Goal: Task Accomplishment & Management: Manage account settings

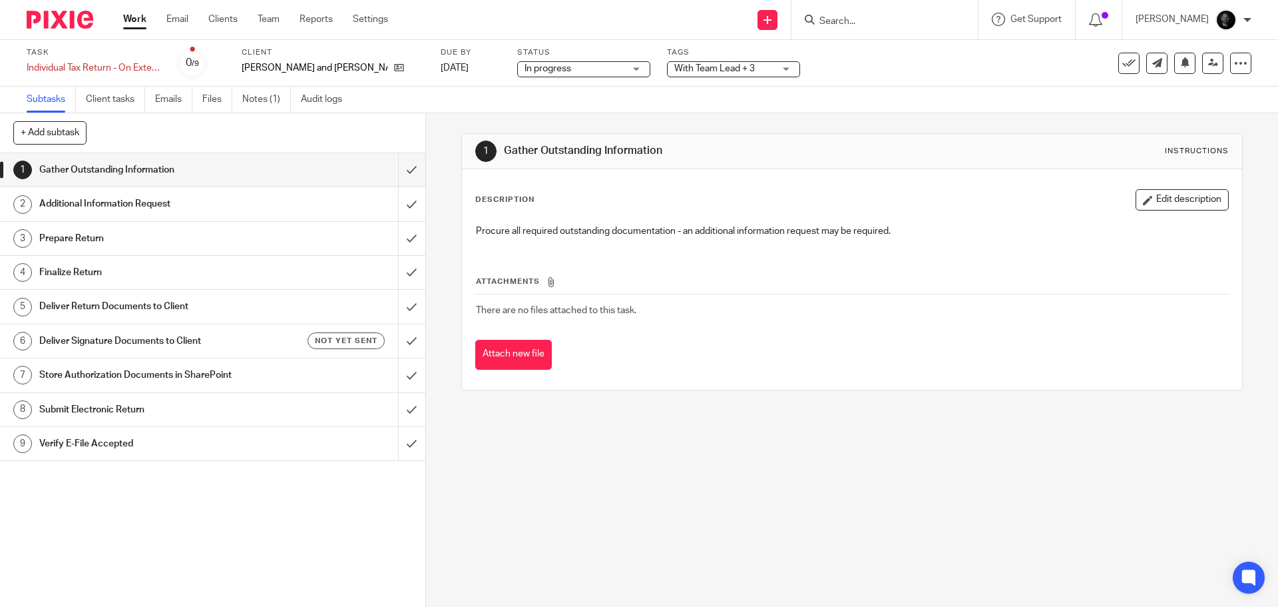
drag, startPoint x: 626, startPoint y: 65, endPoint x: 632, endPoint y: 73, distance: 10.0
click at [667, 67] on div "With Team Lead + 3" at bounding box center [733, 69] width 133 height 16
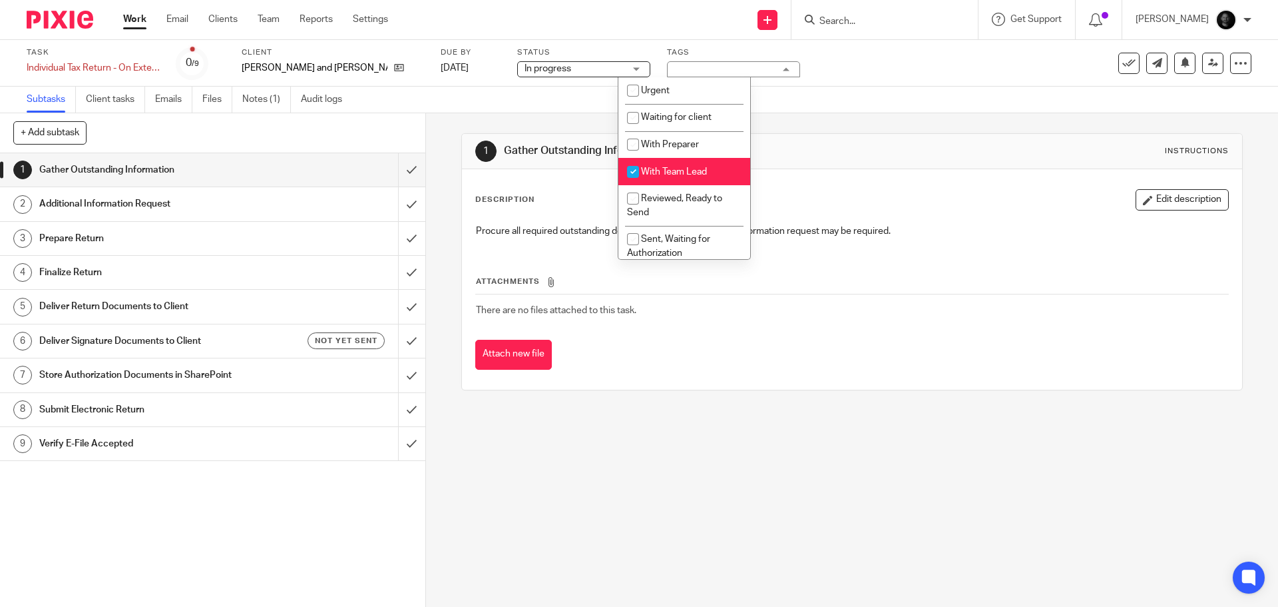
click at [673, 166] on li "With Team Lead" at bounding box center [685, 171] width 132 height 27
checkbox input "false"
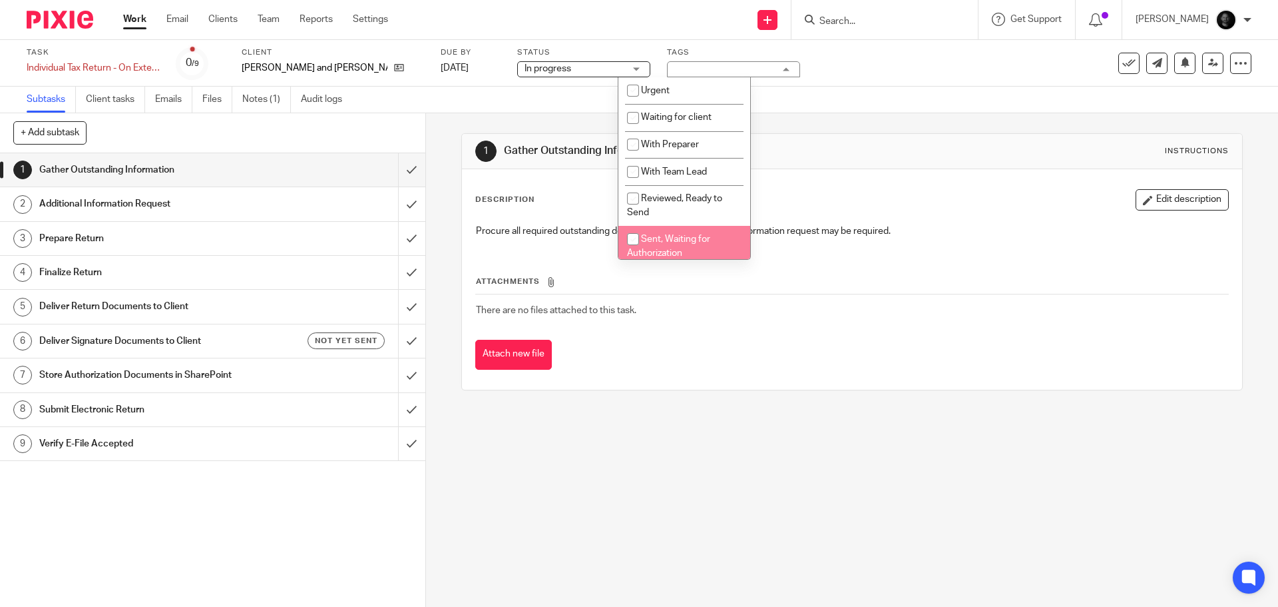
click at [672, 236] on span "Sent, Waiting for Authorization" at bounding box center [668, 245] width 83 height 23
checkbox input "true"
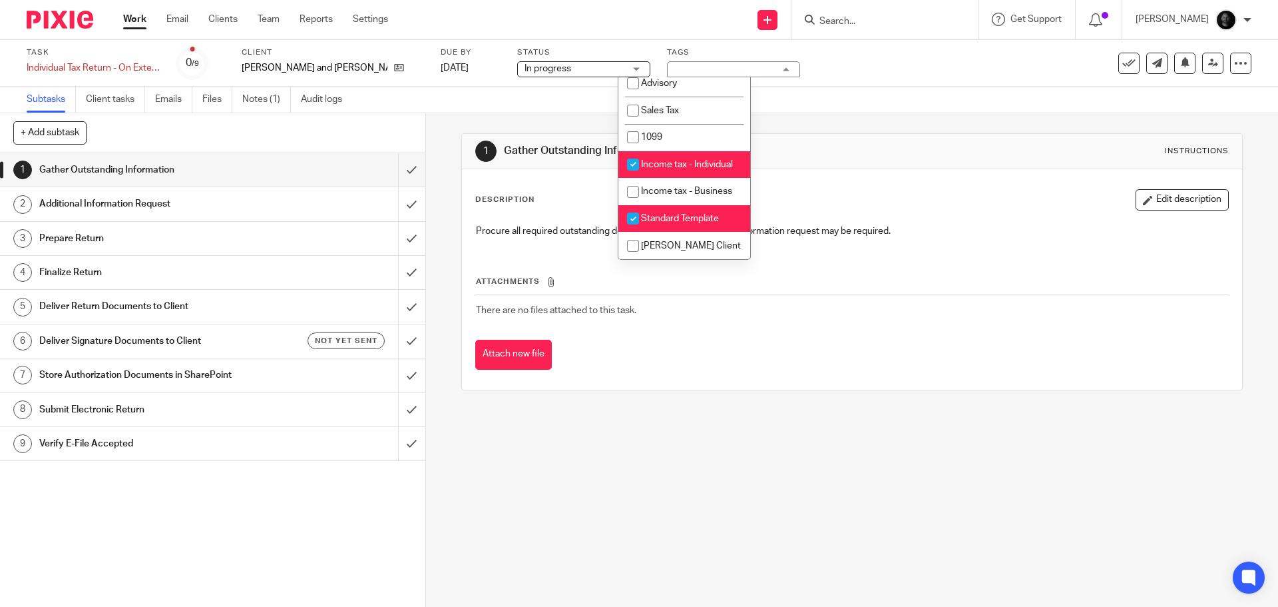
scroll to position [413, 0]
click at [672, 219] on span "Standard Template" at bounding box center [680, 218] width 78 height 9
checkbox input "false"
click at [860, 103] on div "Subtasks Client tasks Emails Files Notes (1) Audit logs" at bounding box center [639, 100] width 1278 height 27
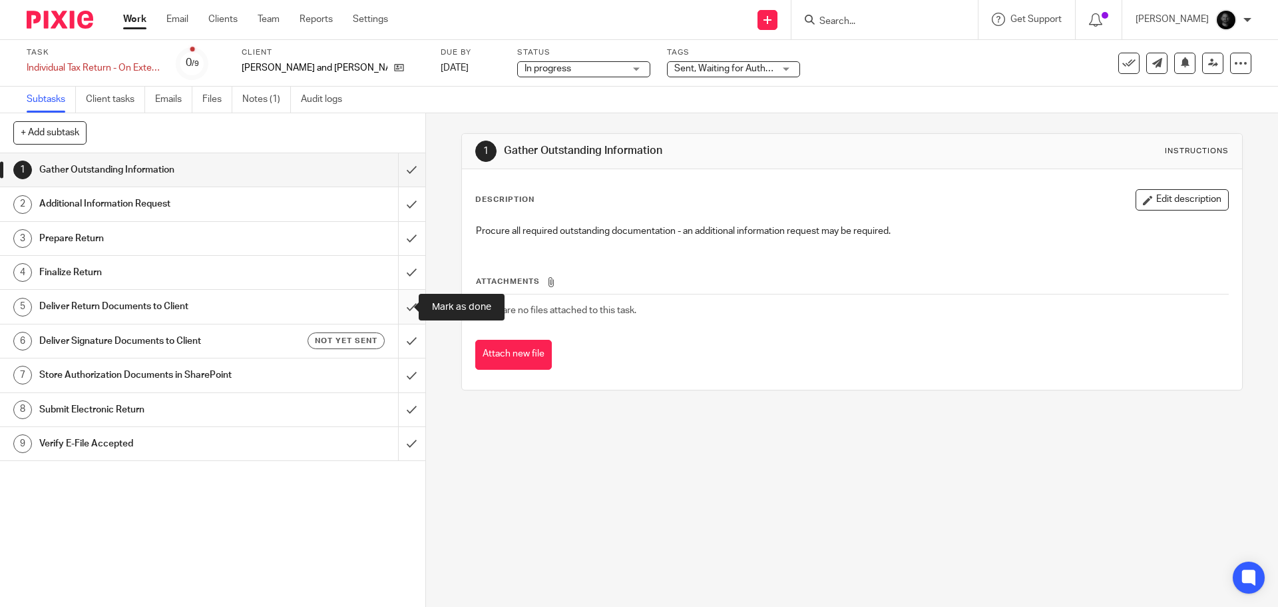
click at [398, 308] on input "submit" at bounding box center [212, 306] width 425 height 33
click at [399, 308] on input "submit" at bounding box center [212, 306] width 425 height 33
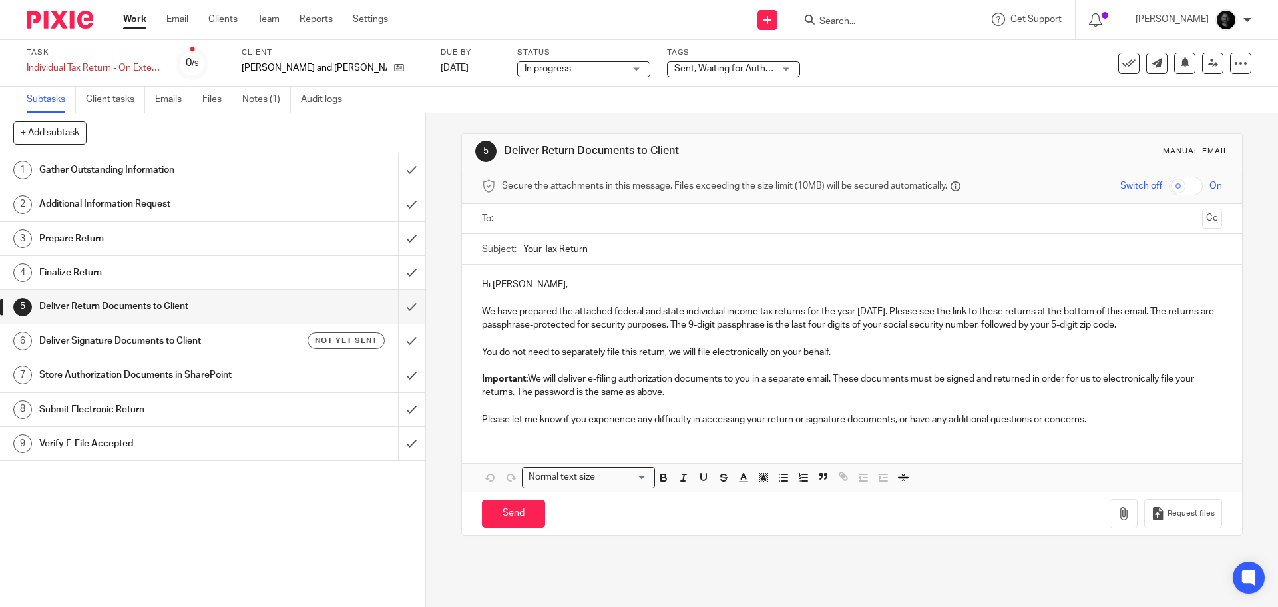
click at [1184, 187] on div "Switch off On" at bounding box center [1129, 185] width 185 height 19
click at [613, 228] on ul at bounding box center [852, 219] width 698 height 22
click at [613, 226] on input "text" at bounding box center [852, 218] width 690 height 15
click at [1173, 186] on input "checkbox" at bounding box center [1186, 185] width 34 height 19
checkbox input "true"
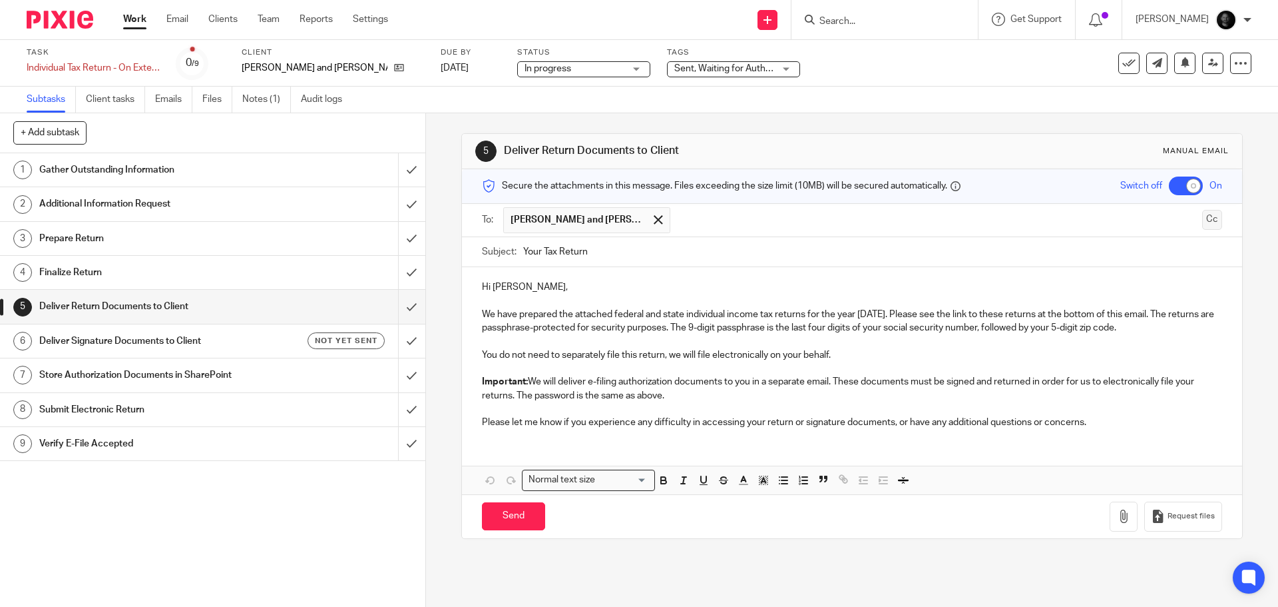
click at [1202, 214] on button "Cc" at bounding box center [1212, 220] width 20 height 20
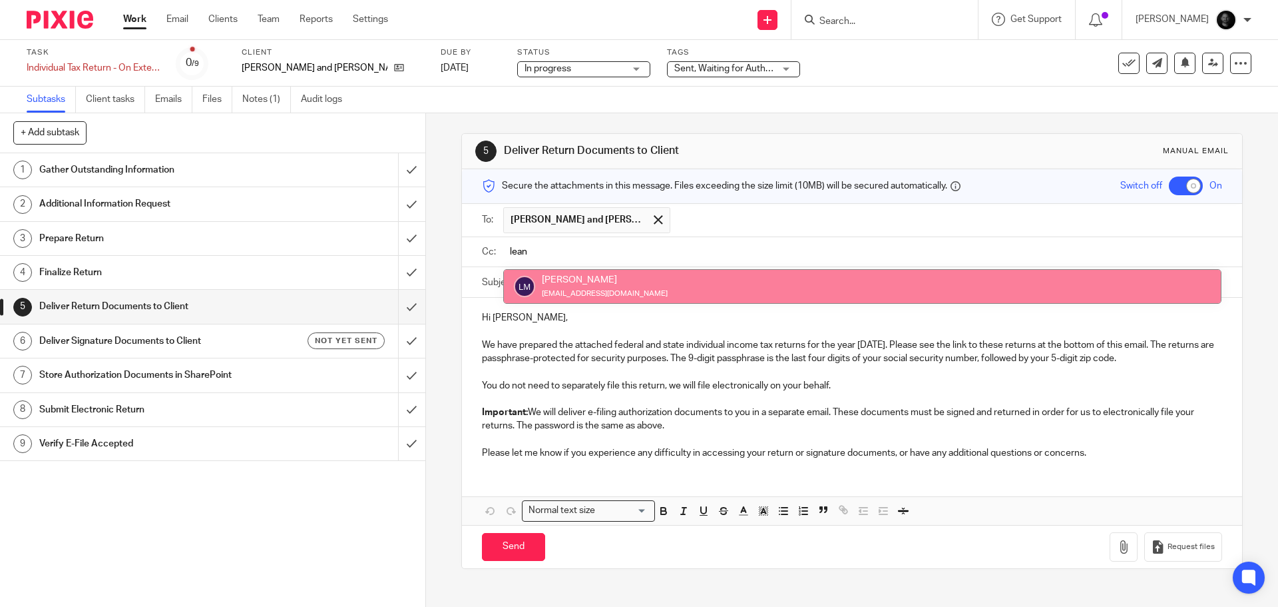
type input "lean"
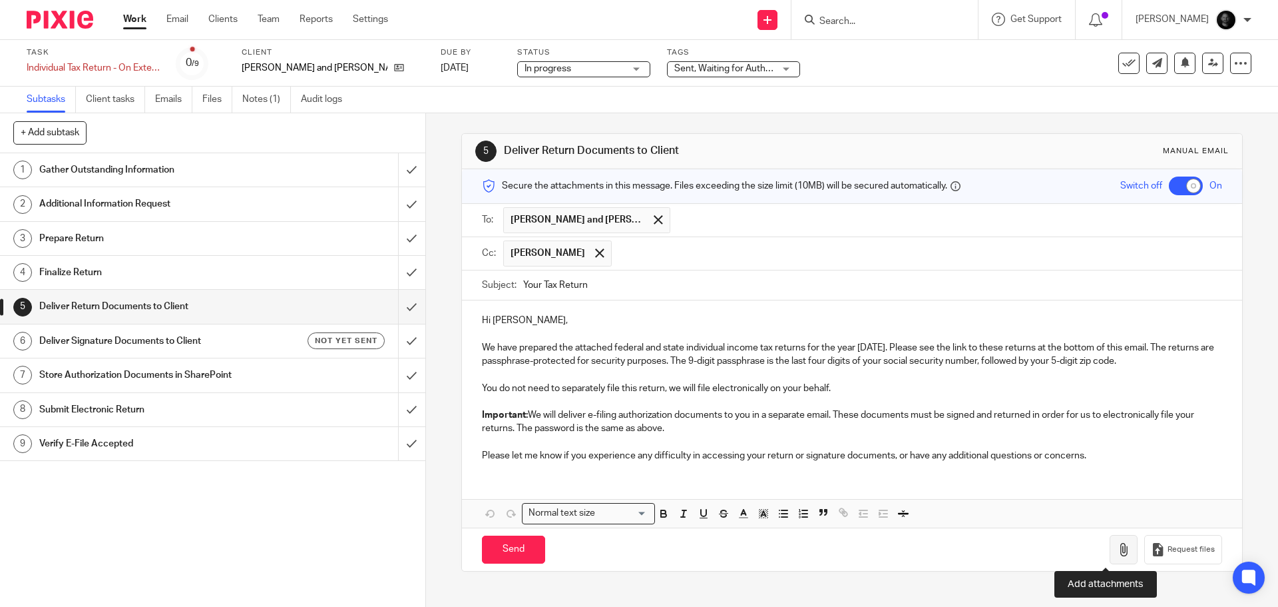
click at [1110, 550] on button "button" at bounding box center [1124, 550] width 28 height 30
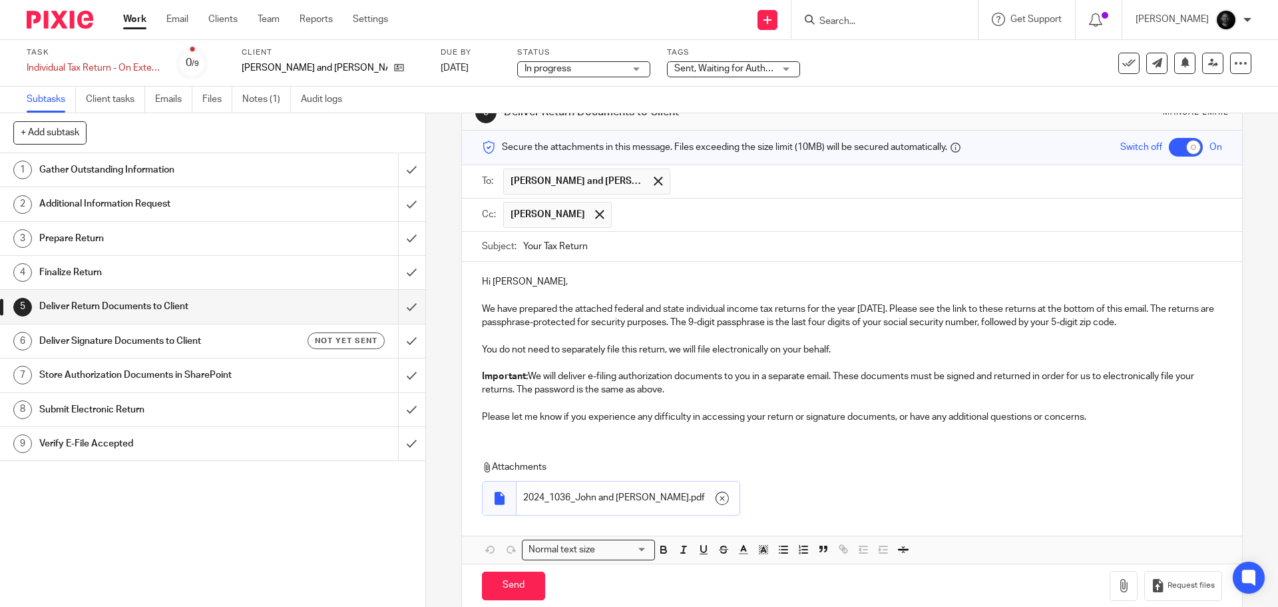
scroll to position [60, 0]
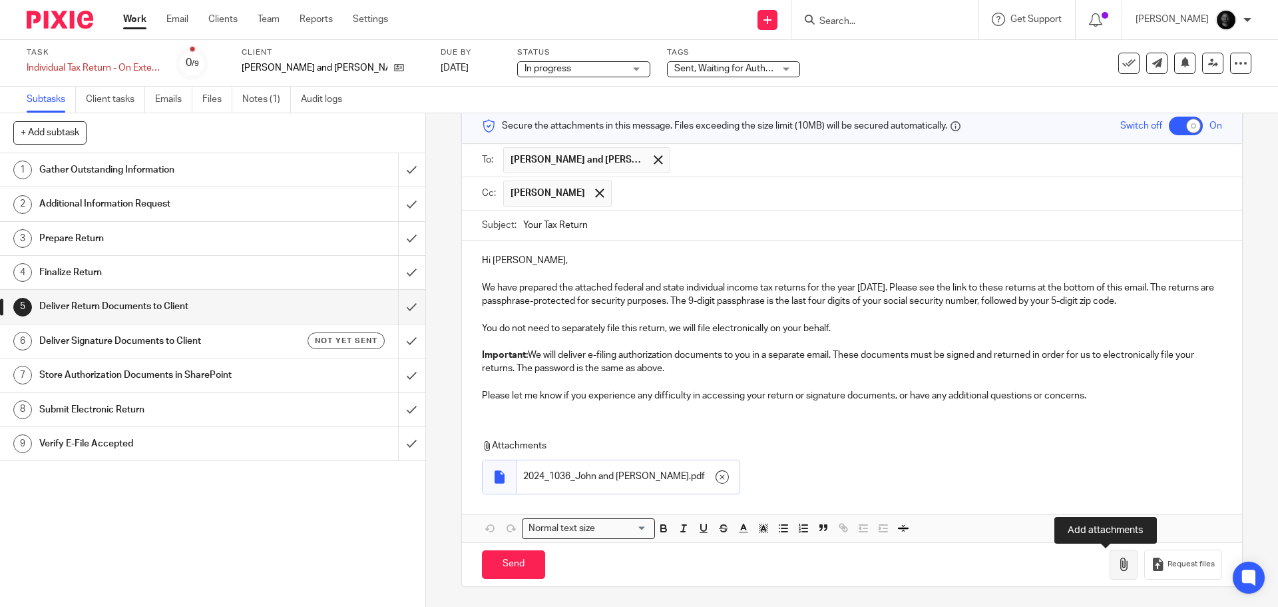
click at [1115, 565] on button "button" at bounding box center [1124, 564] width 28 height 30
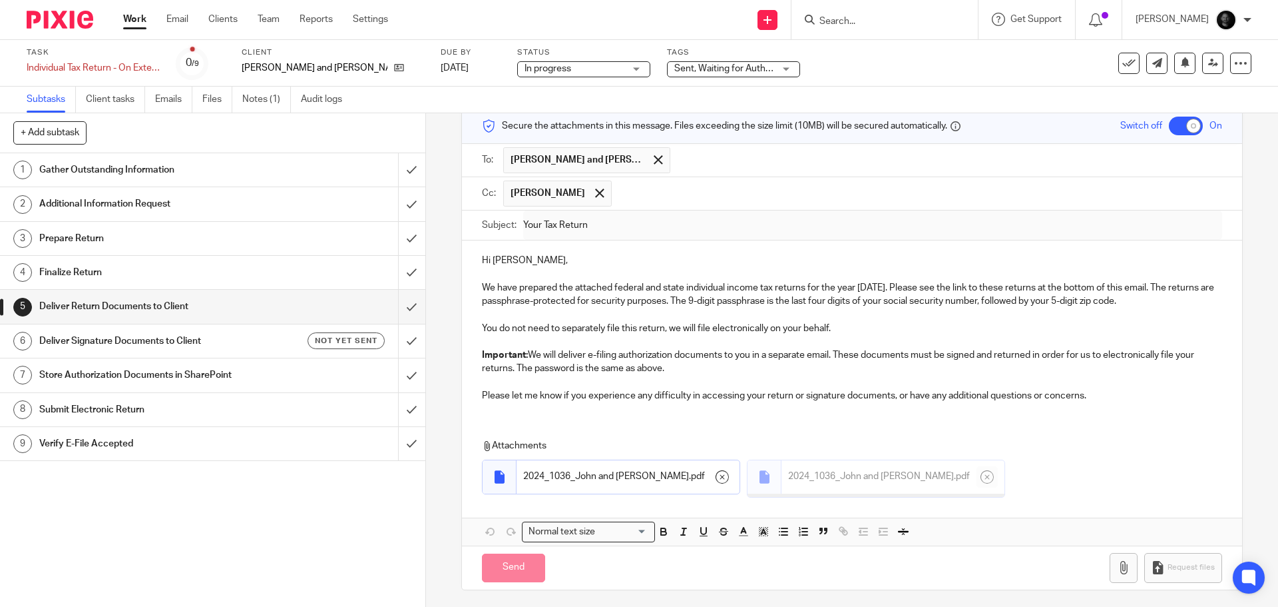
click at [687, 159] on input "text" at bounding box center [947, 160] width 540 height 26
click at [506, 258] on p "Hi John," at bounding box center [852, 260] width 740 height 13
click at [509, 259] on p "Hi John," at bounding box center [852, 260] width 740 height 13
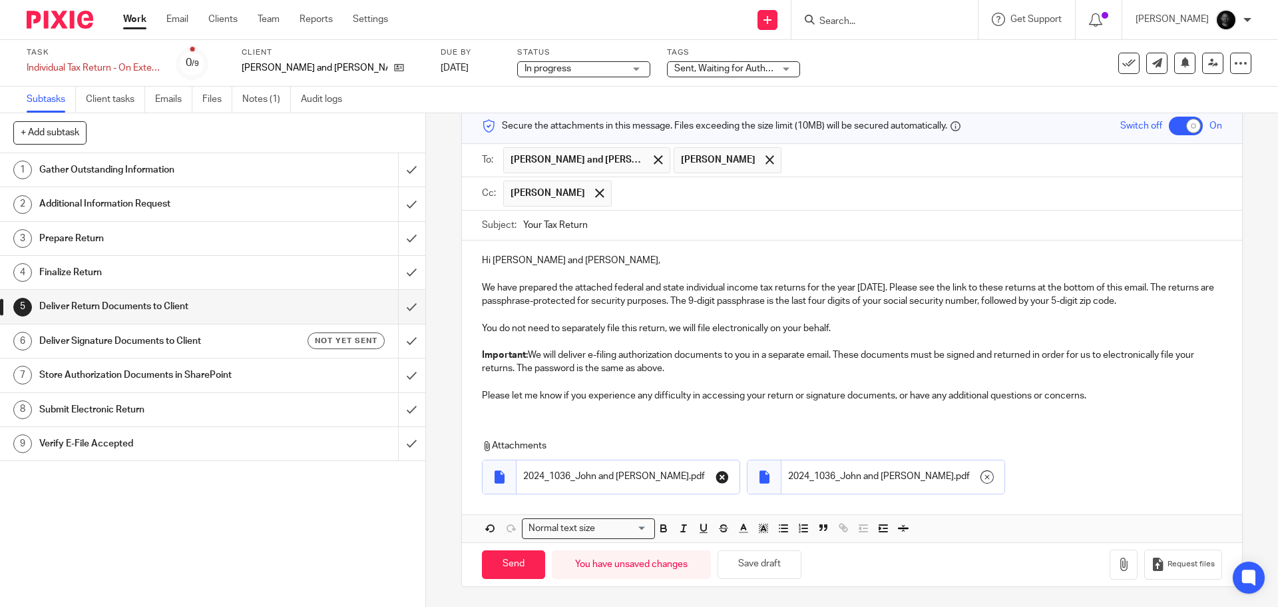
click at [729, 478] on icon "button" at bounding box center [722, 476] width 13 height 13
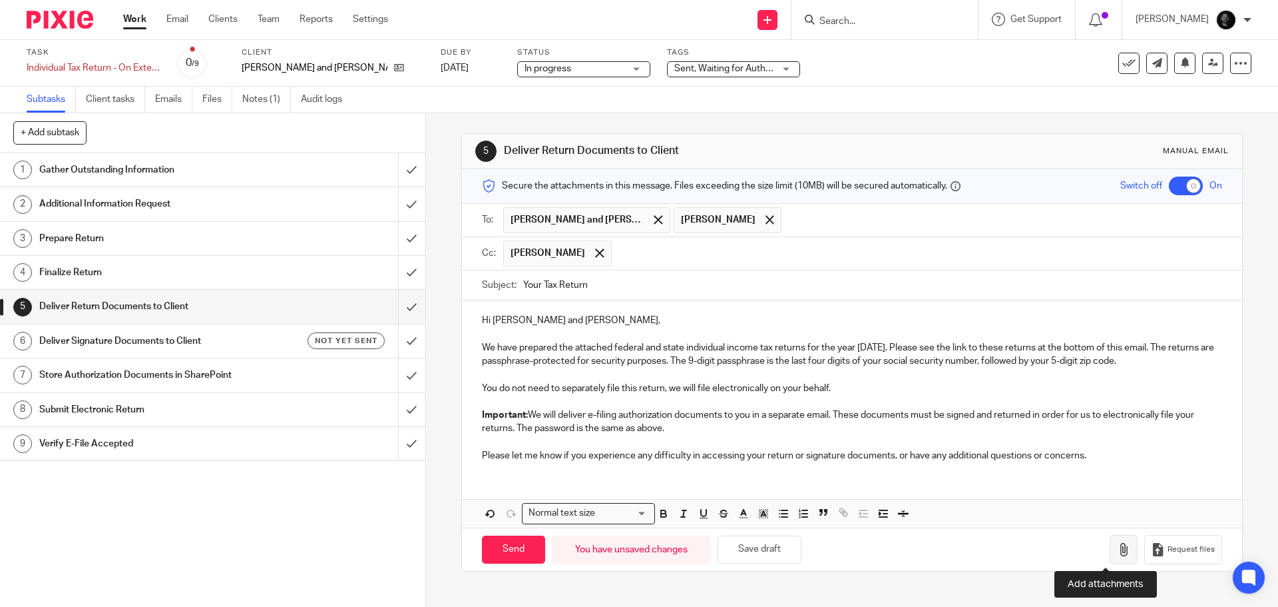
click at [1110, 556] on button "button" at bounding box center [1124, 550] width 28 height 30
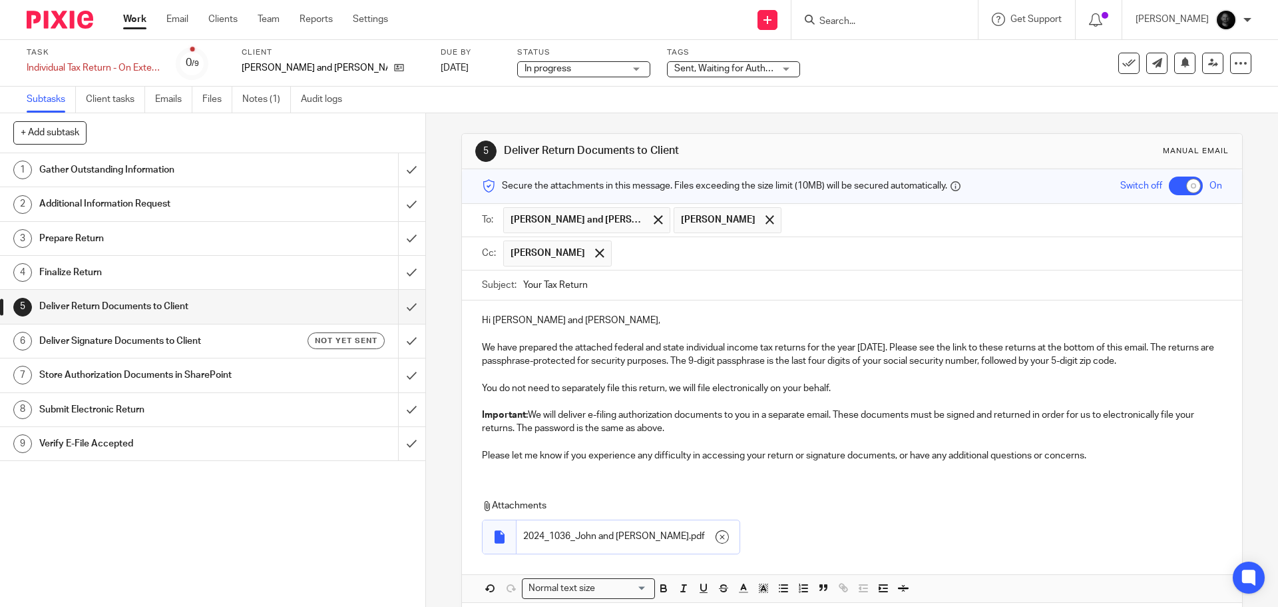
scroll to position [60, 0]
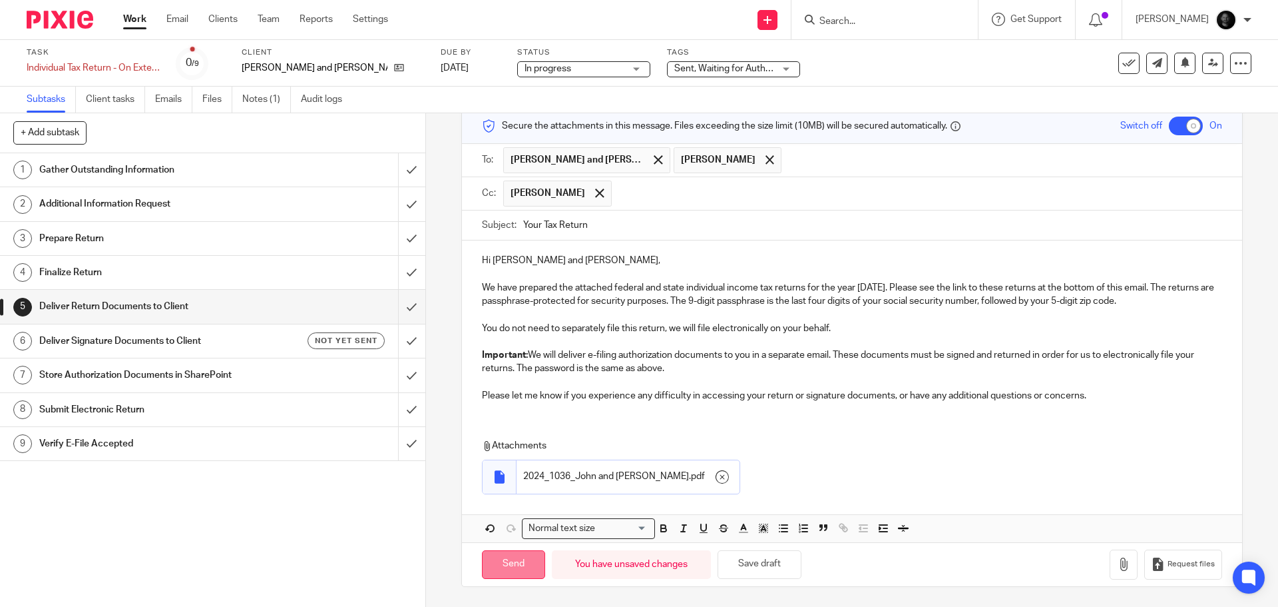
click at [501, 564] on input "Send" at bounding box center [513, 564] width 63 height 29
checkbox input "false"
type input "Sent"
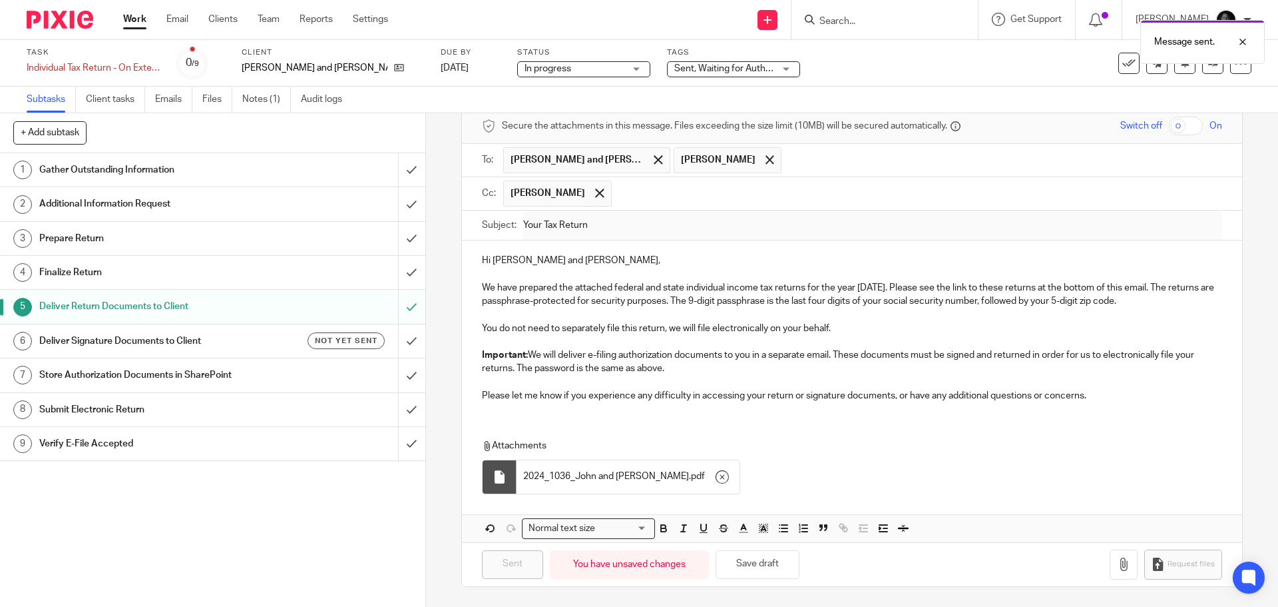
click at [160, 335] on h1 "Deliver Signature Documents to Client" at bounding box center [154, 341] width 230 height 20
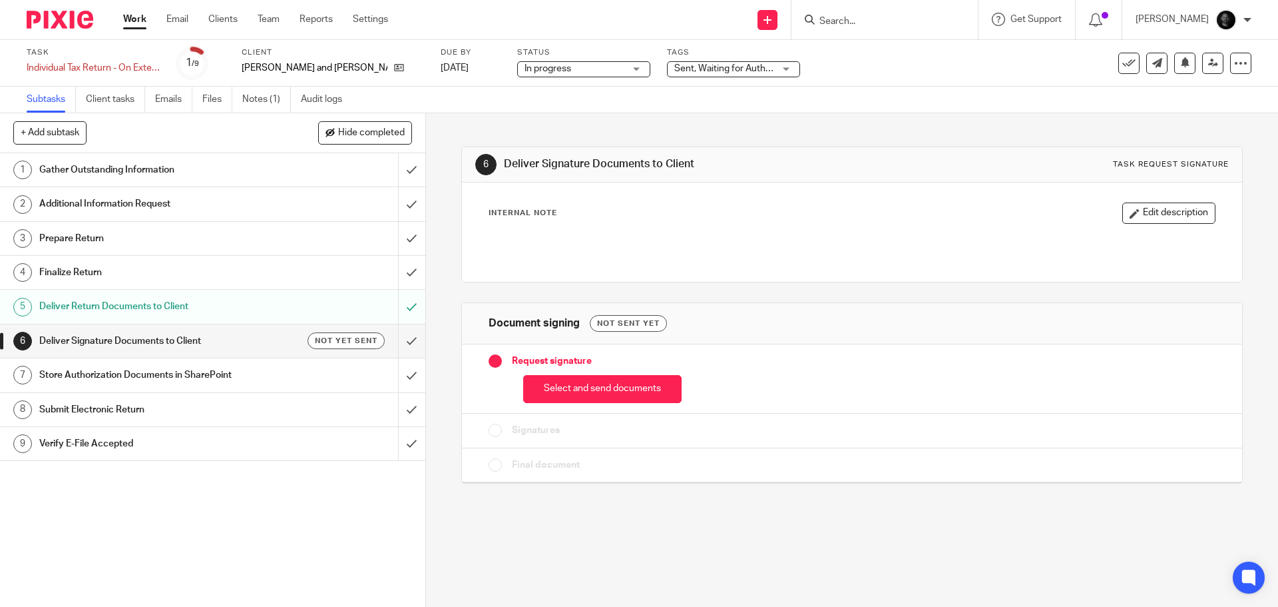
drag, startPoint x: 0, startPoint y: 0, endPoint x: 575, endPoint y: 389, distance: 693.8
click at [580, 398] on button "Select and send documents" at bounding box center [602, 389] width 158 height 29
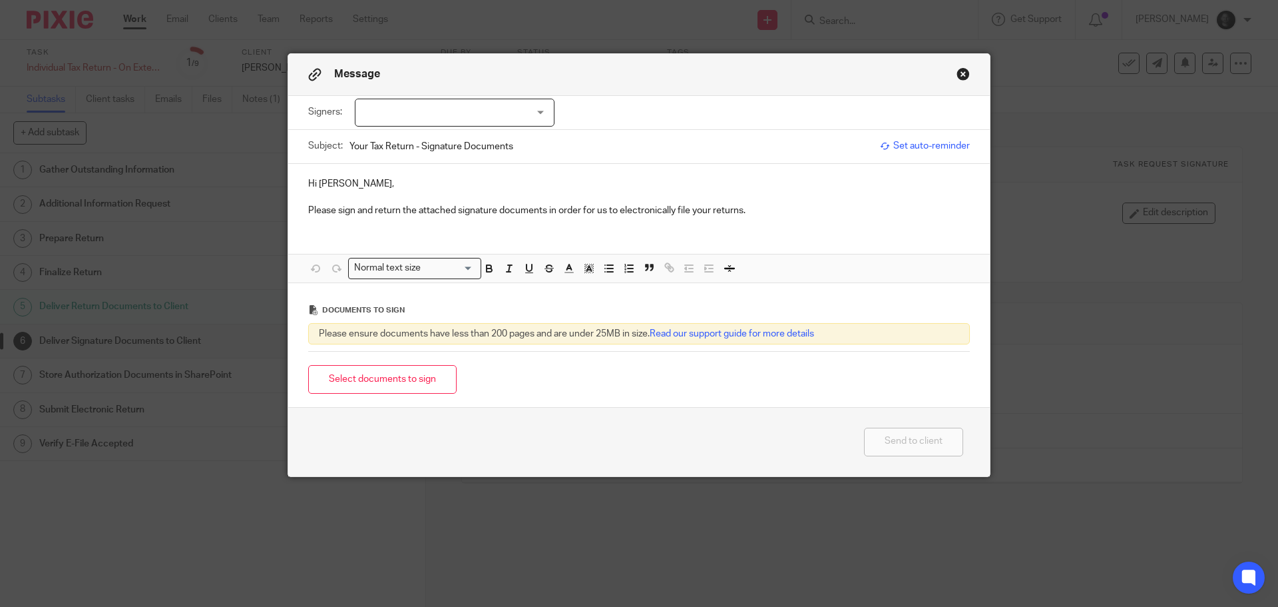
click at [443, 121] on div at bounding box center [455, 113] width 200 height 28
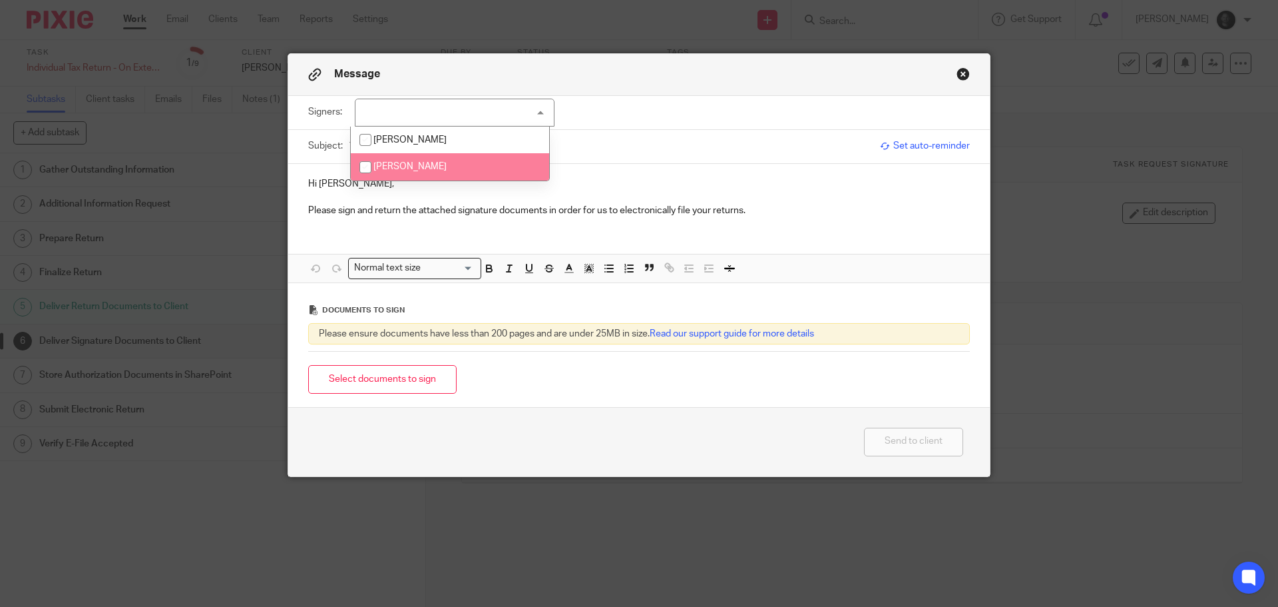
click at [374, 172] on input "checkbox" at bounding box center [365, 166] width 25 height 25
checkbox input "true"
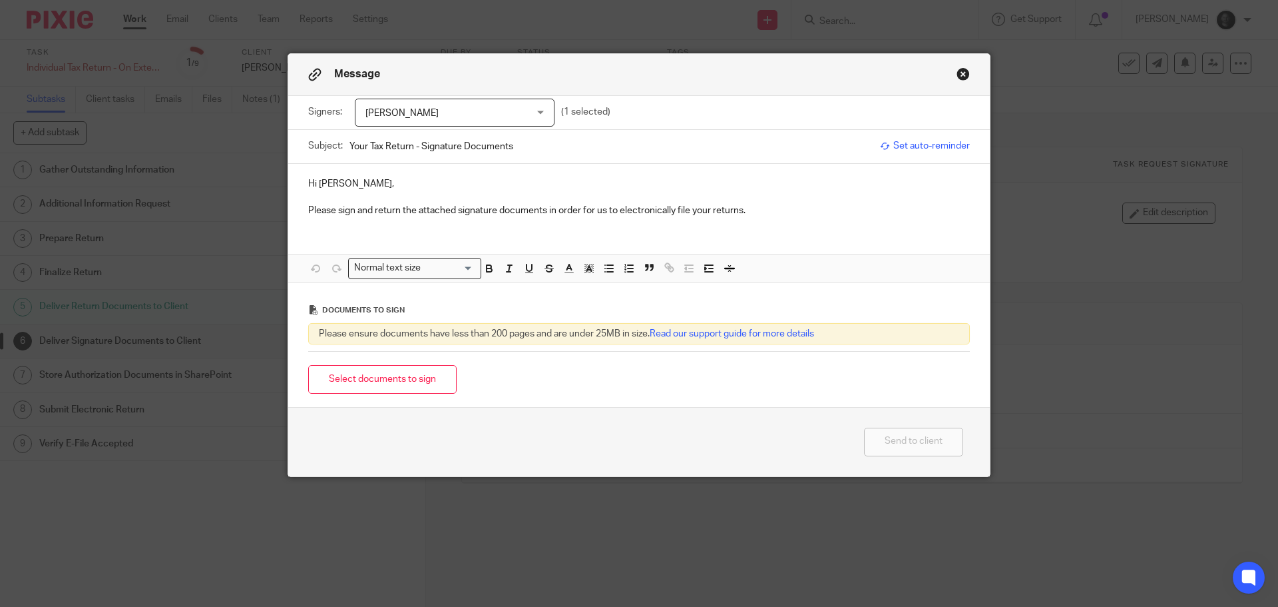
click at [366, 210] on p "Please sign and return the attached signature documents in order for us to elec…" at bounding box center [639, 210] width 662 height 13
click at [474, 114] on span "[PERSON_NAME]" at bounding box center [441, 113] width 150 height 28
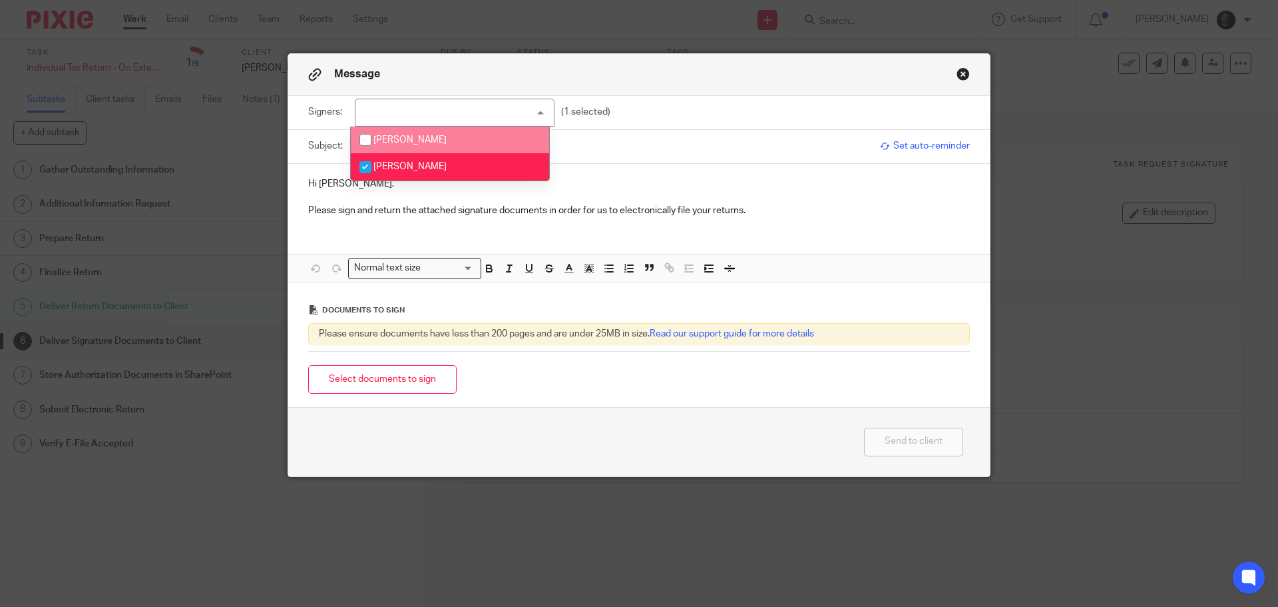
click at [430, 141] on span "[PERSON_NAME]" at bounding box center [410, 139] width 73 height 9
checkbox input "true"
click at [381, 196] on p at bounding box center [639, 196] width 662 height 13
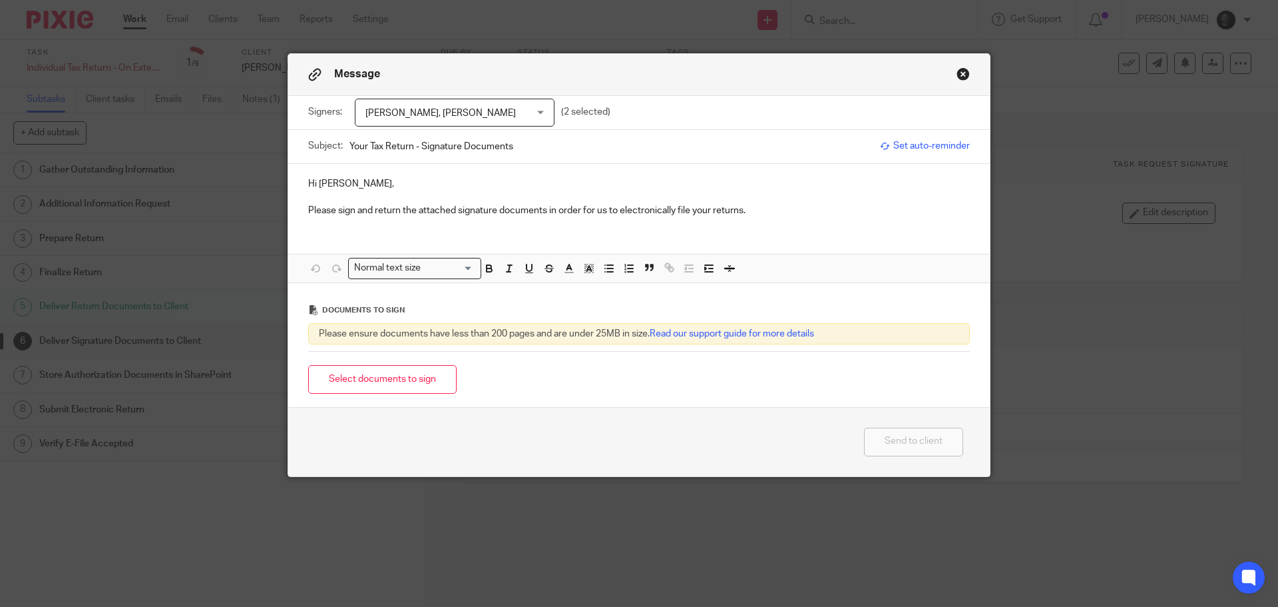
click at [335, 185] on p "Hi [PERSON_NAME]," at bounding box center [639, 183] width 662 height 13
click at [384, 386] on button "Select documents to sign" at bounding box center [382, 379] width 148 height 29
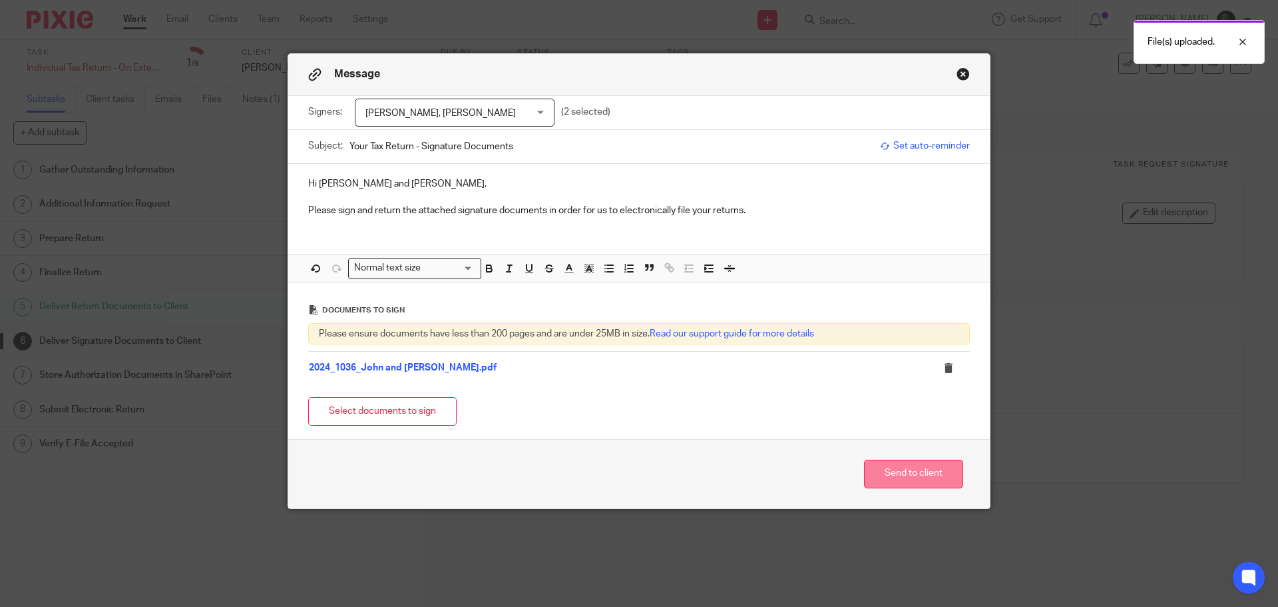
click at [918, 469] on button "Send to client" at bounding box center [913, 473] width 99 height 29
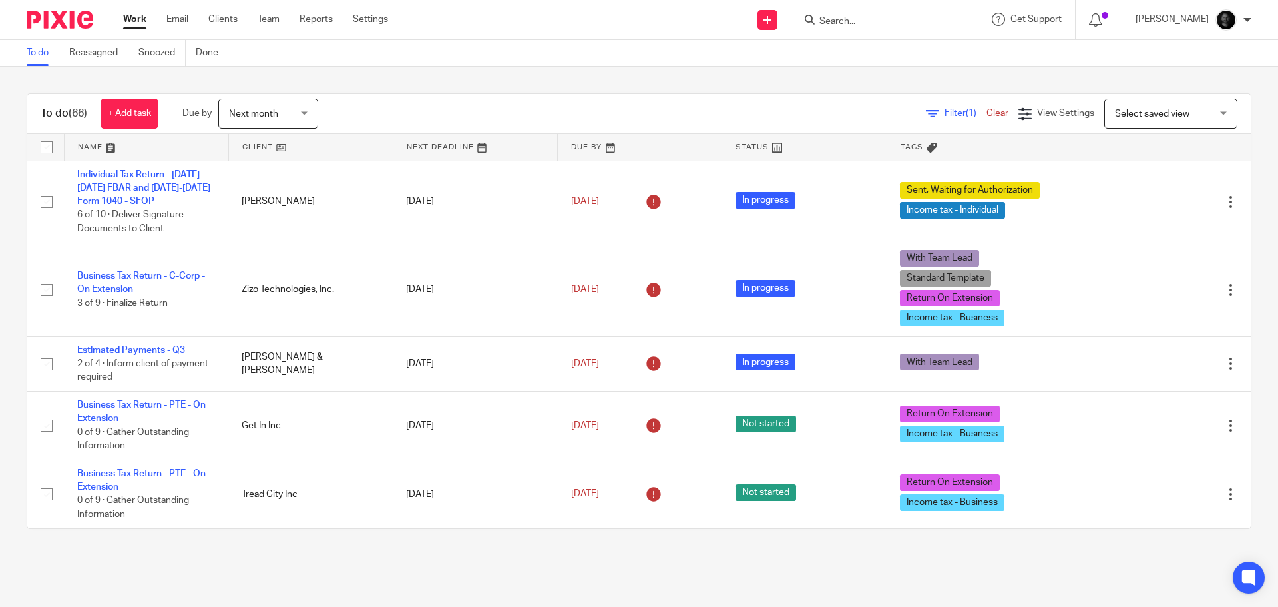
scroll to position [999, 0]
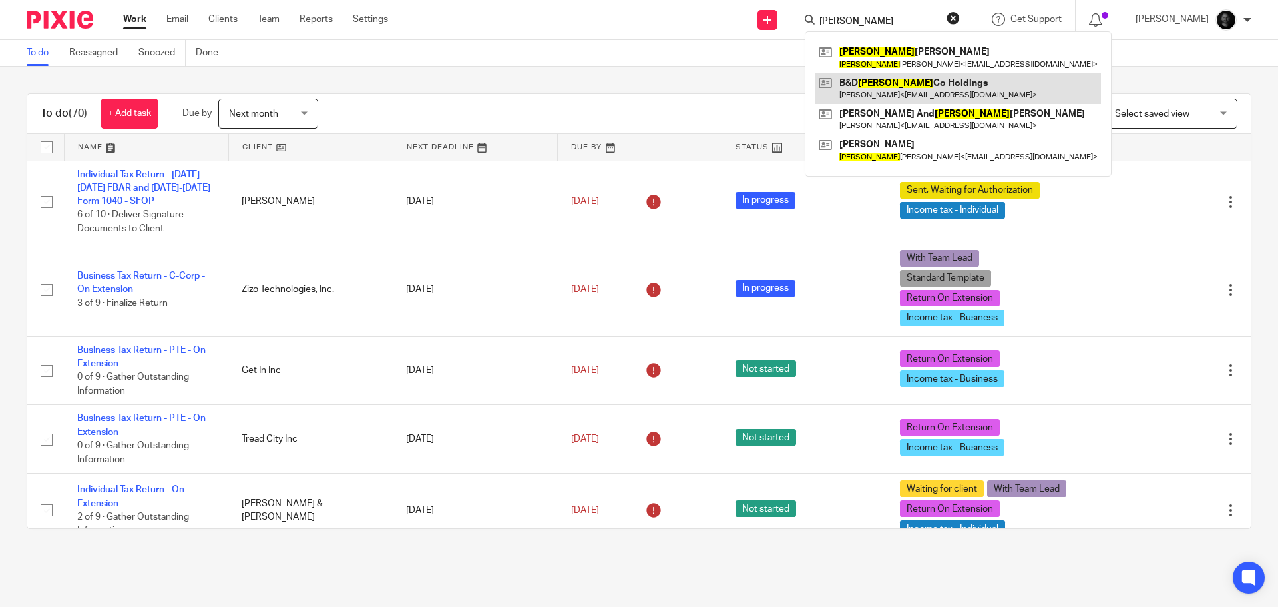
type input "[PERSON_NAME]"
click at [905, 85] on link at bounding box center [959, 88] width 286 height 31
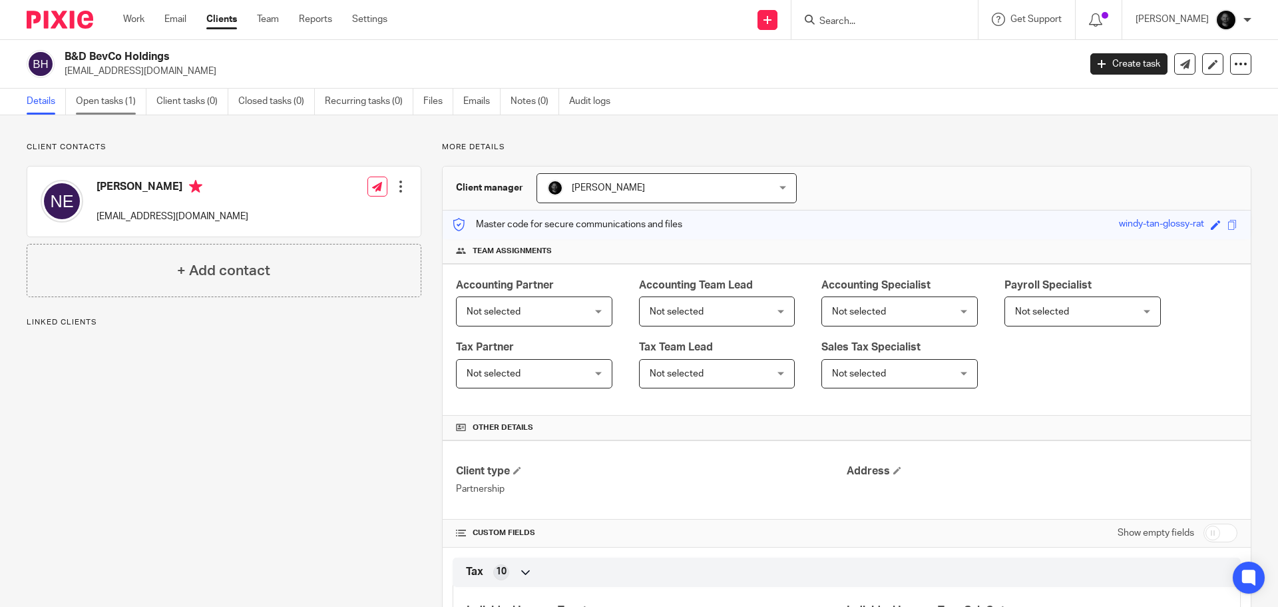
click at [122, 103] on link "Open tasks (1)" at bounding box center [111, 102] width 71 height 26
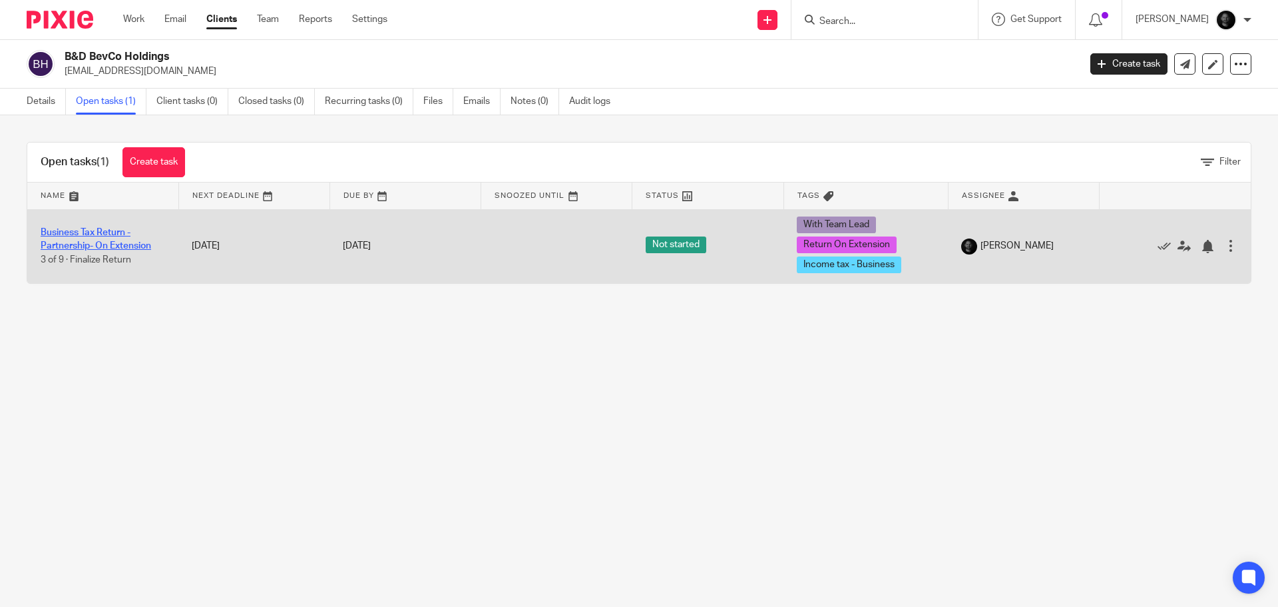
drag, startPoint x: 103, startPoint y: 240, endPoint x: 51, endPoint y: 230, distance: 52.1
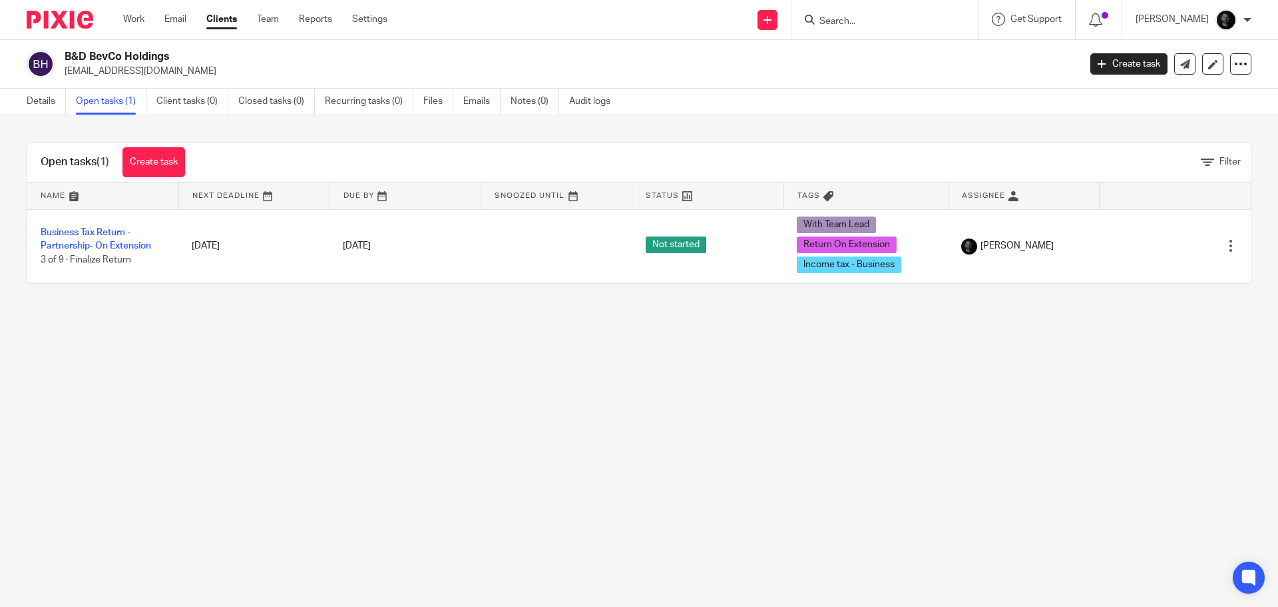
click at [912, 19] on input "Search" at bounding box center [878, 22] width 120 height 12
type input "legio"
click at [862, 50] on link at bounding box center [928, 57] width 225 height 31
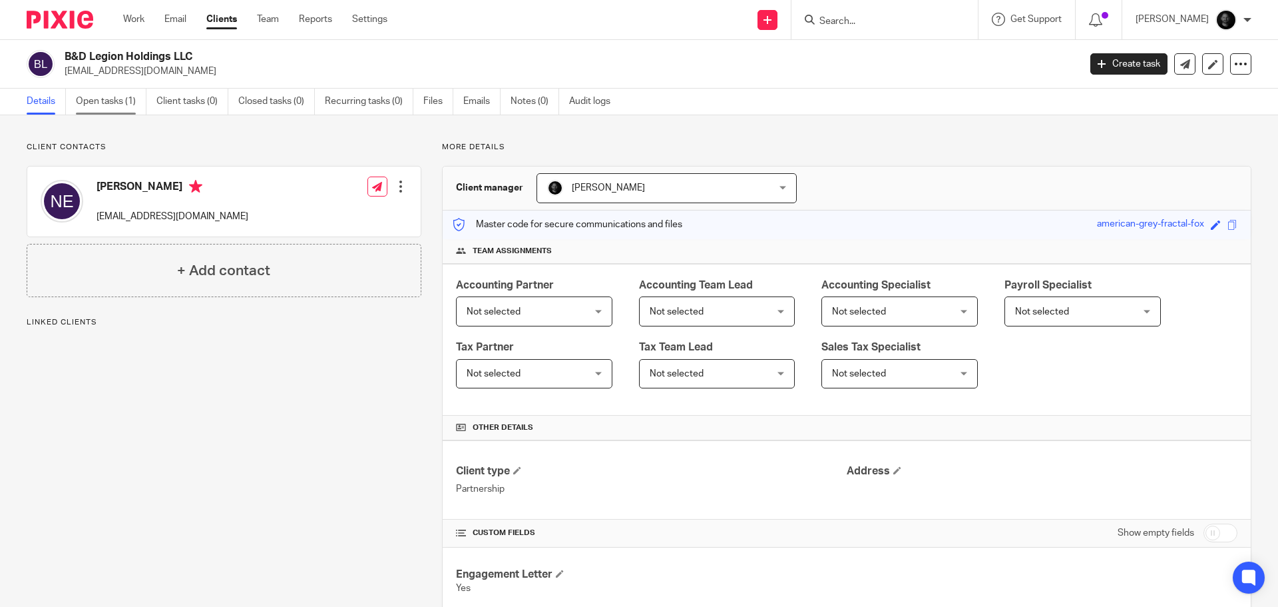
click at [131, 97] on link "Open tasks (1)" at bounding box center [111, 102] width 71 height 26
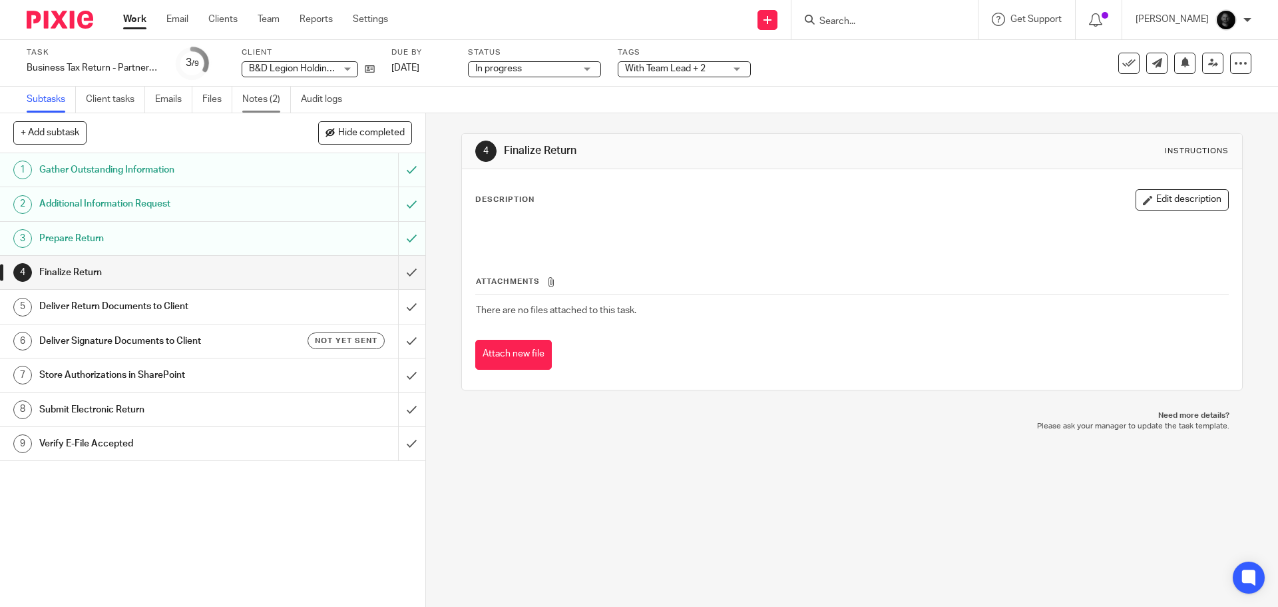
click at [258, 101] on link "Notes (2)" at bounding box center [266, 100] width 49 height 26
